Goal: Task Accomplishment & Management: Manage account settings

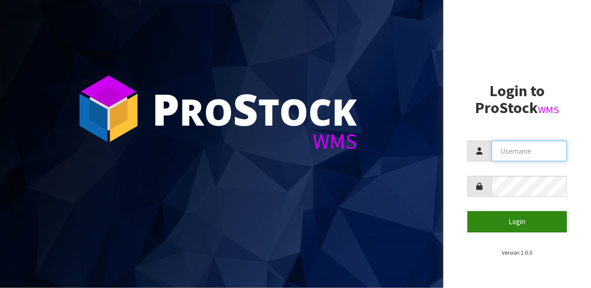
type input "[EMAIL_ADDRESS][DOMAIN_NAME]"
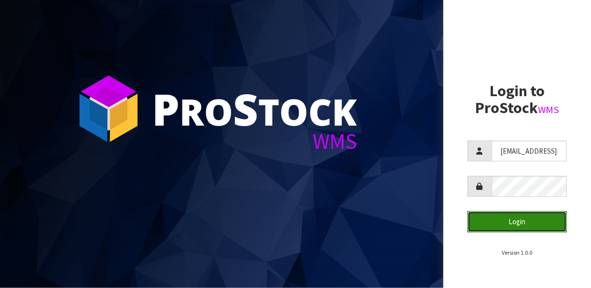
click at [511, 222] on button "Login" at bounding box center [517, 221] width 99 height 21
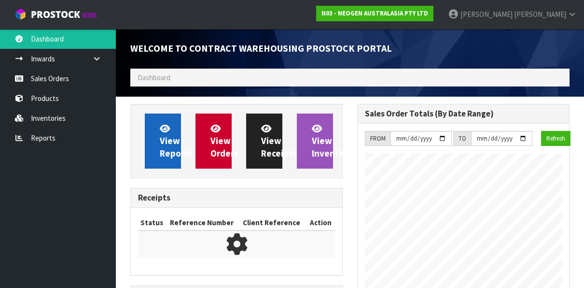
scroll to position [740, 227]
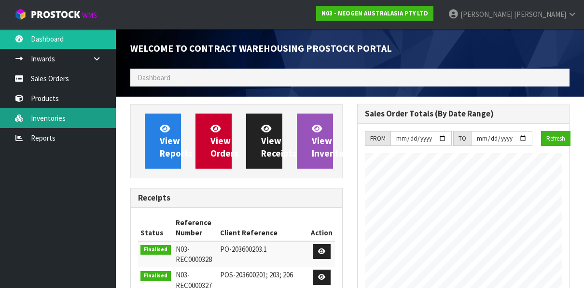
click at [44, 118] on link "Inventories" at bounding box center [58, 118] width 116 height 20
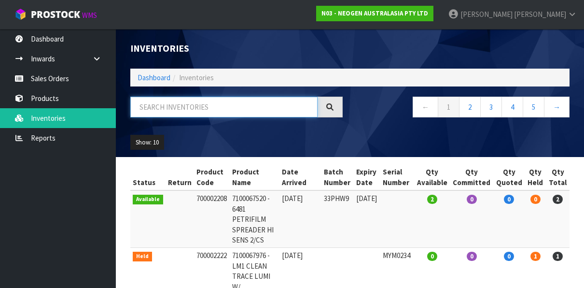
click at [204, 108] on input "text" at bounding box center [223, 107] width 187 height 21
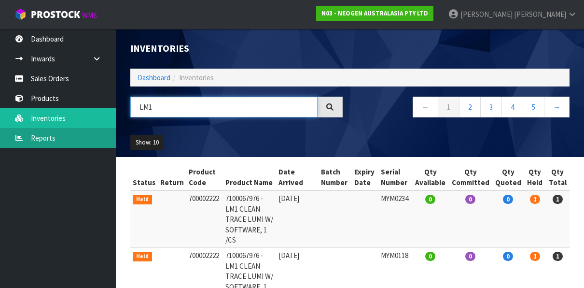
type input "LM1"
click at [54, 136] on link "Reports" at bounding box center [58, 138] width 116 height 20
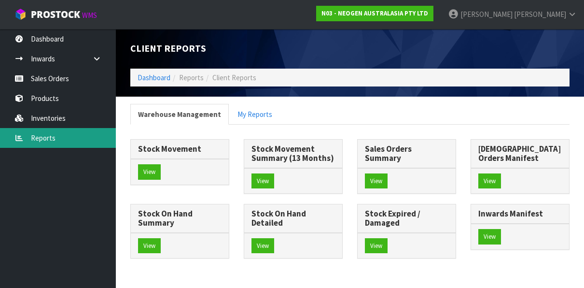
scroll to position [40, 0]
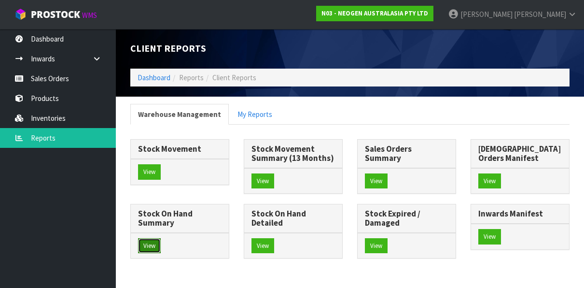
click at [161, 238] on button "View" at bounding box center [149, 245] width 23 height 15
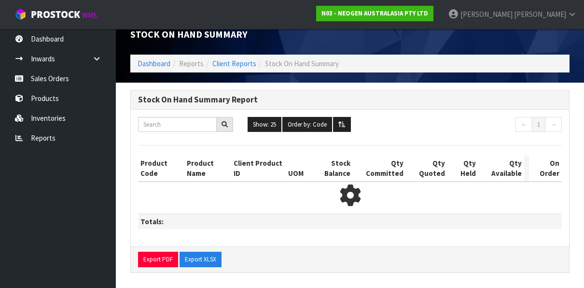
scroll to position [40, 0]
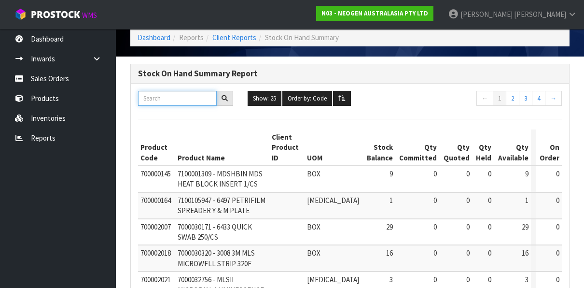
click at [175, 96] on input "text" at bounding box center [177, 98] width 79 height 15
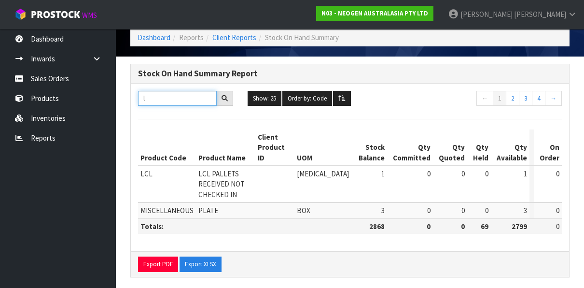
scroll to position [0, 0]
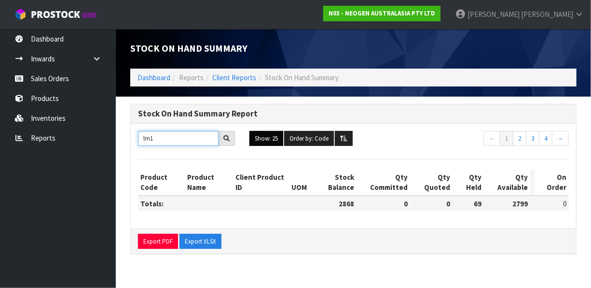
type input "lm1"
click at [262, 138] on button "Show: 25" at bounding box center [267, 138] width 34 height 15
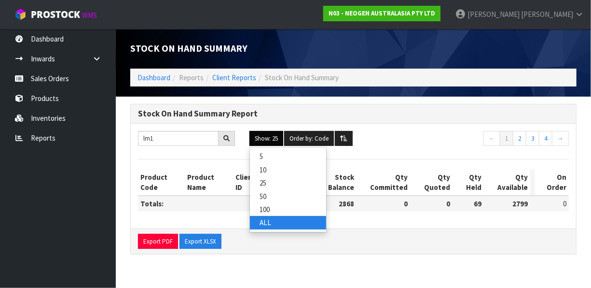
click at [263, 216] on link "ALL" at bounding box center [288, 222] width 76 height 13
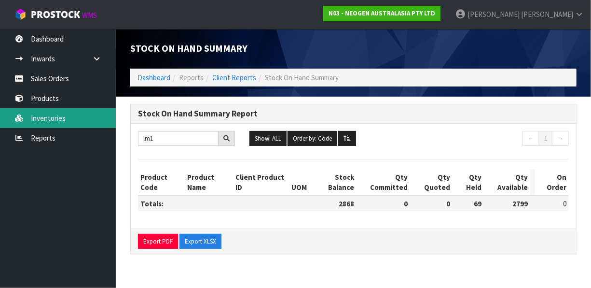
click at [57, 121] on link "Inventories" at bounding box center [58, 118] width 116 height 20
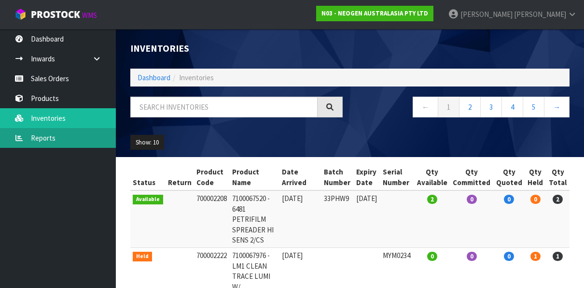
click at [53, 133] on body "Toggle navigation ProStock WMS N03 - NEOGEN AUSTRALASIA PTY LTD [PERSON_NAME] L…" at bounding box center [292, 144] width 584 height 288
click at [47, 140] on link "Reports" at bounding box center [58, 138] width 116 height 20
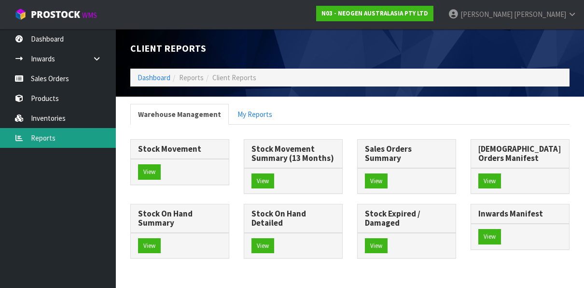
scroll to position [40, 0]
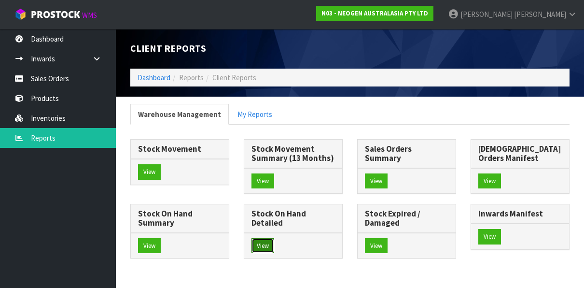
click at [274, 238] on button "View" at bounding box center [263, 245] width 23 height 15
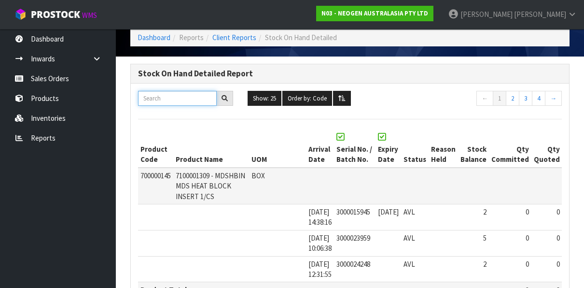
click at [169, 99] on input "text" at bounding box center [177, 98] width 79 height 15
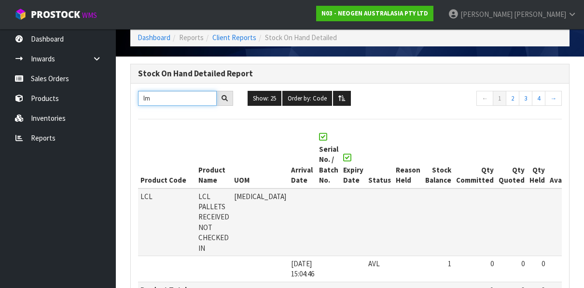
scroll to position [15, 0]
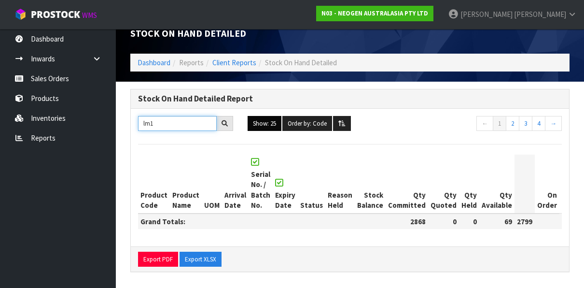
type input "lm1"
click at [269, 120] on button "Show: 25" at bounding box center [265, 123] width 34 height 15
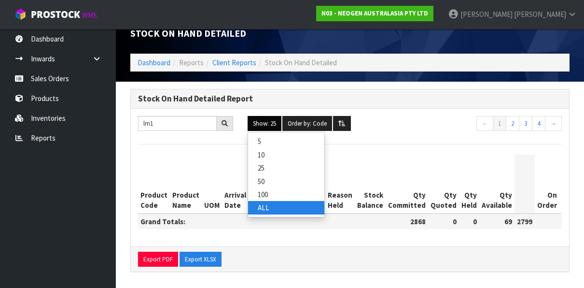
click at [264, 206] on link "ALL" at bounding box center [286, 207] width 76 height 13
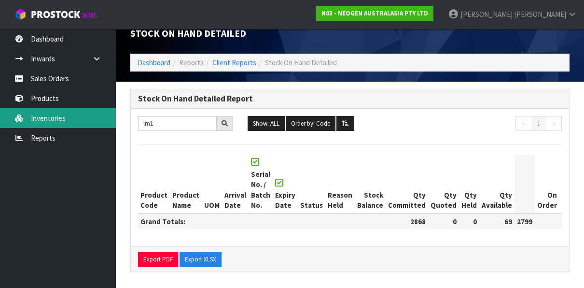
click at [55, 117] on link "Inventories" at bounding box center [58, 118] width 116 height 20
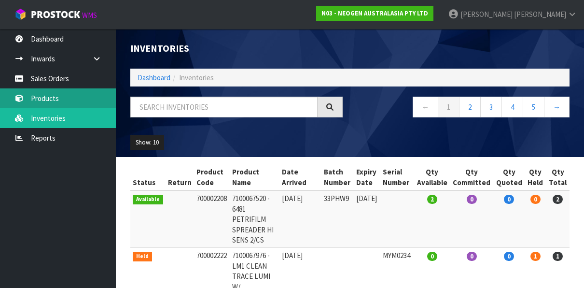
click at [52, 95] on link "Products" at bounding box center [58, 98] width 116 height 20
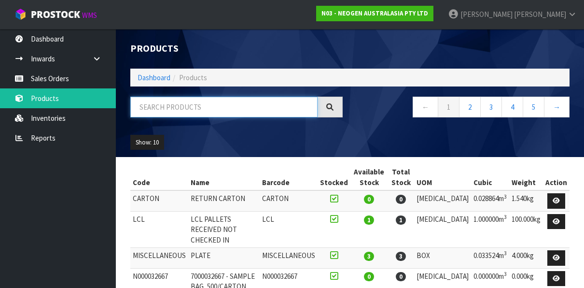
click at [219, 107] on input "text" at bounding box center [223, 107] width 187 height 21
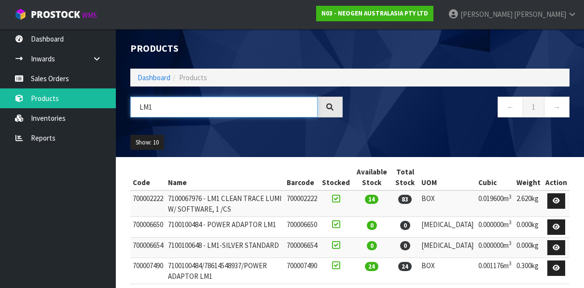
scroll to position [37, 0]
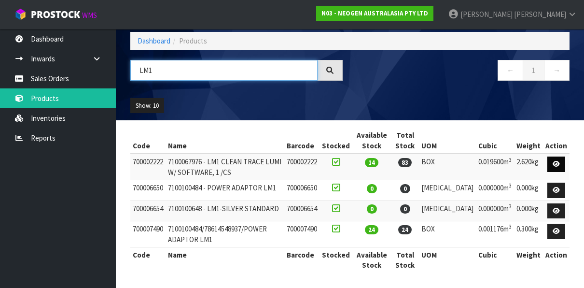
type input "LM1"
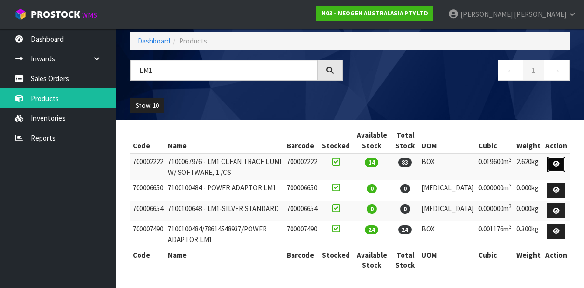
click at [556, 164] on icon at bounding box center [556, 164] width 7 height 6
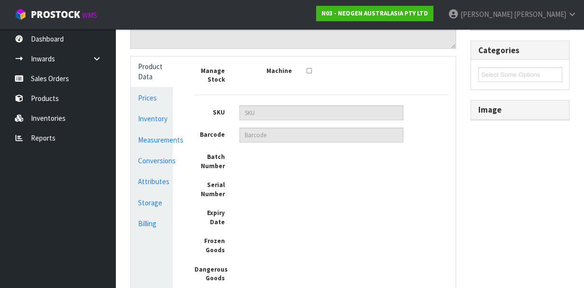
scroll to position [239, 0]
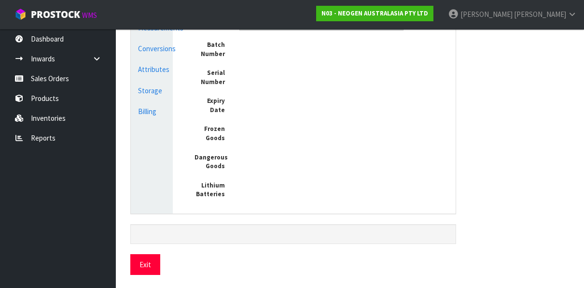
type input "700002222"
type input "7100067976 - LM1 CLEAN TRACE LUMI W/ SOFTWARE, 1 /CS"
type textarea "<p><!--StartFragment--><span style="font-size: 12pt; font-family: Aptos, sans-s…"
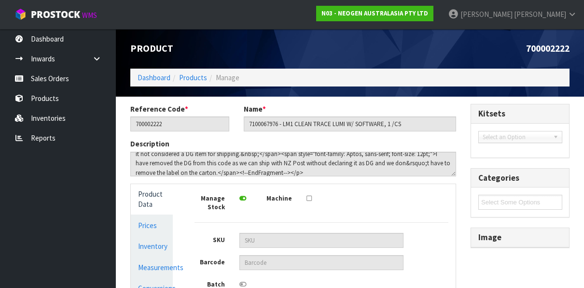
scroll to position [38, 0]
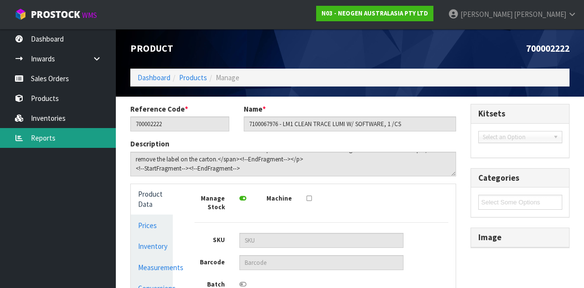
click at [66, 137] on link "Reports" at bounding box center [58, 138] width 116 height 20
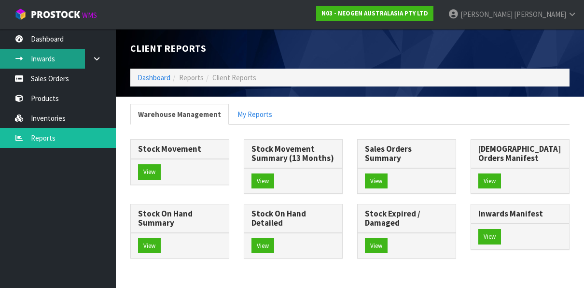
click at [52, 57] on link "Inwards" at bounding box center [58, 59] width 116 height 20
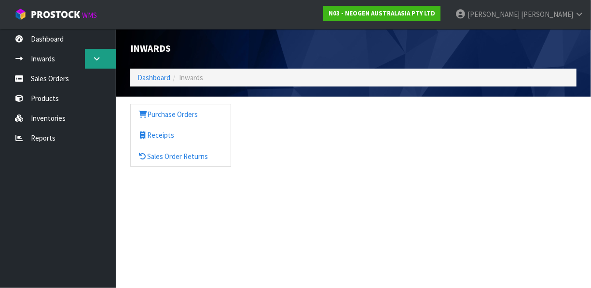
click at [94, 57] on icon at bounding box center [96, 58] width 9 height 7
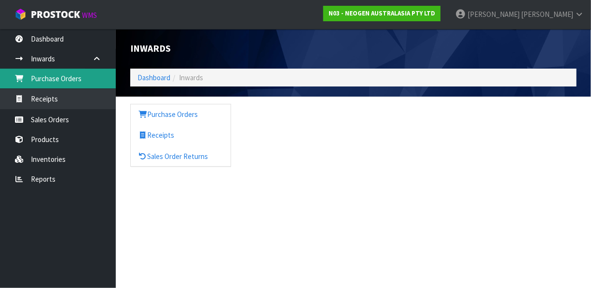
click at [66, 78] on link "Purchase Orders" at bounding box center [58, 79] width 116 height 20
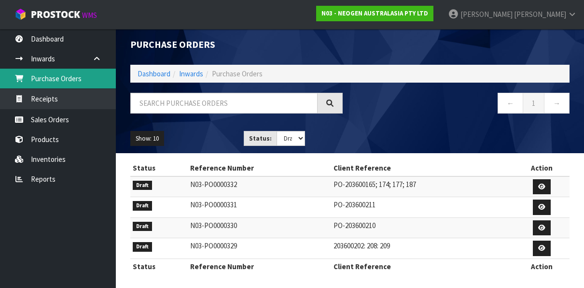
scroll to position [5, 0]
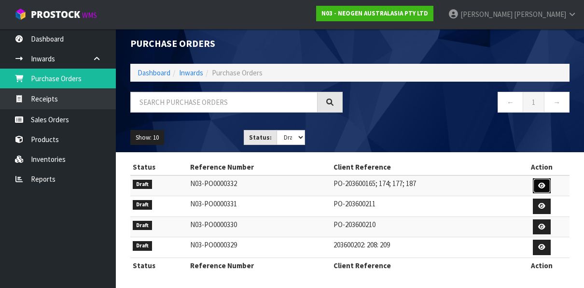
click at [544, 183] on icon at bounding box center [541, 186] width 7 height 6
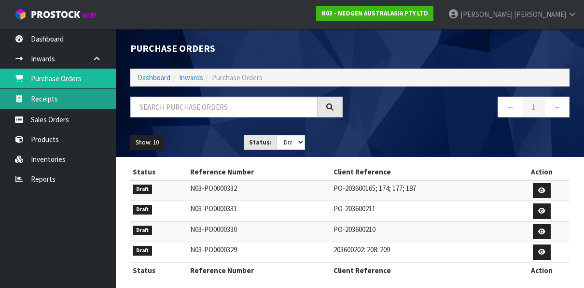
click at [51, 98] on link "Receipts" at bounding box center [58, 99] width 116 height 20
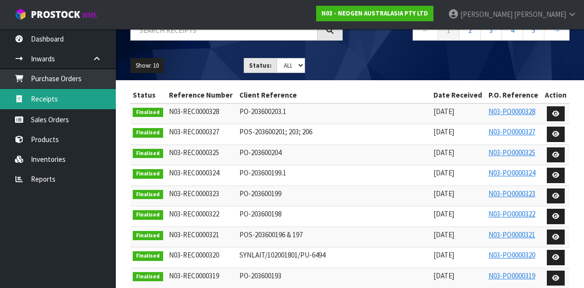
scroll to position [28, 0]
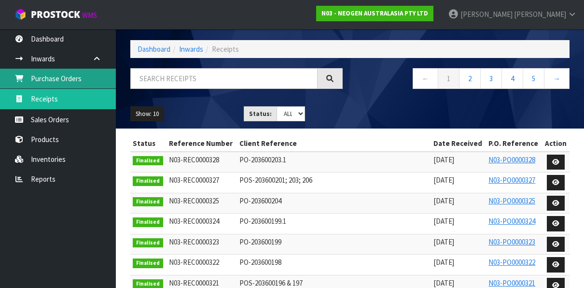
click at [75, 73] on link "Purchase Orders" at bounding box center [58, 79] width 116 height 20
